Goal: Transaction & Acquisition: Purchase product/service

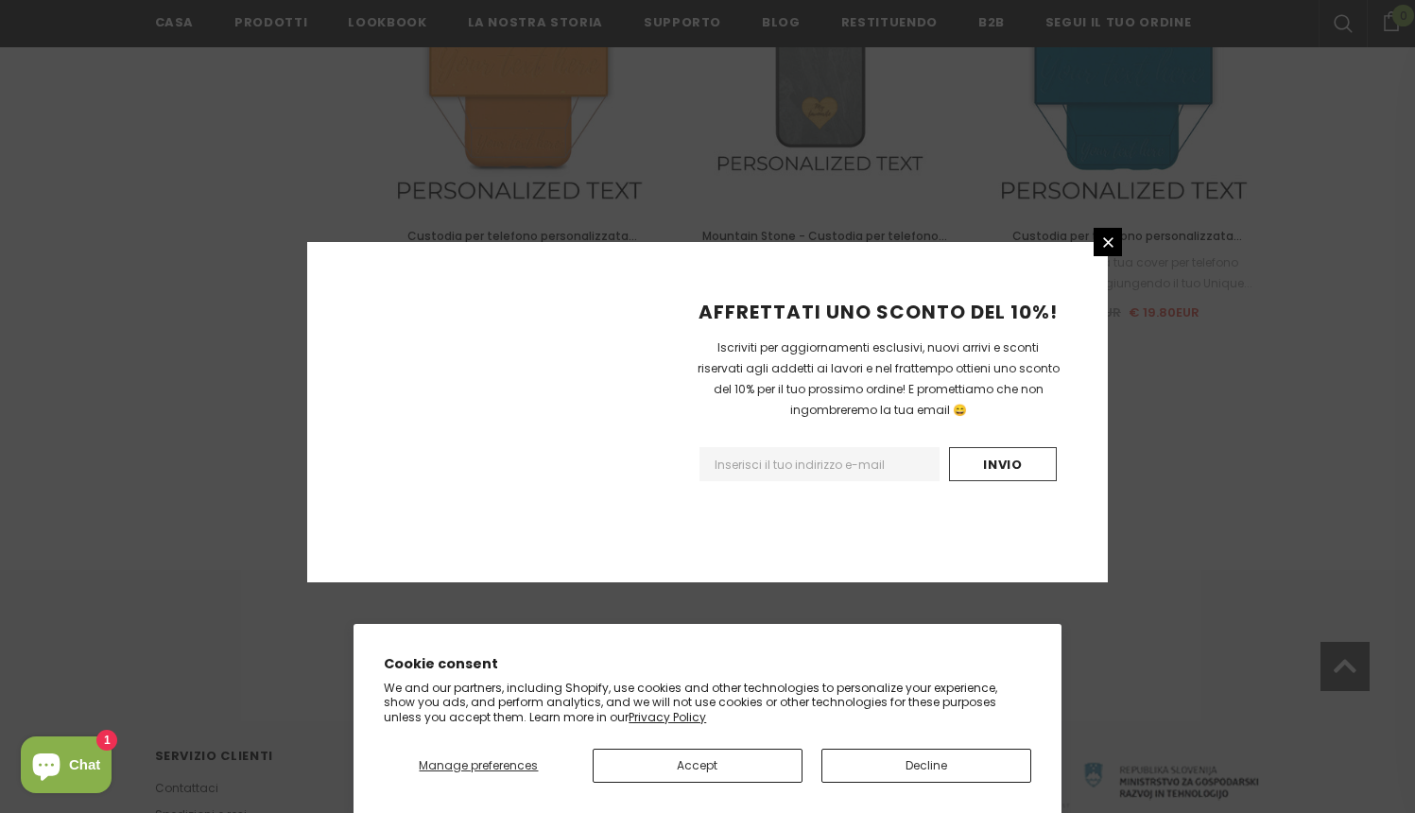
scroll to position [2175, 0]
